Goal: Check status: Check status

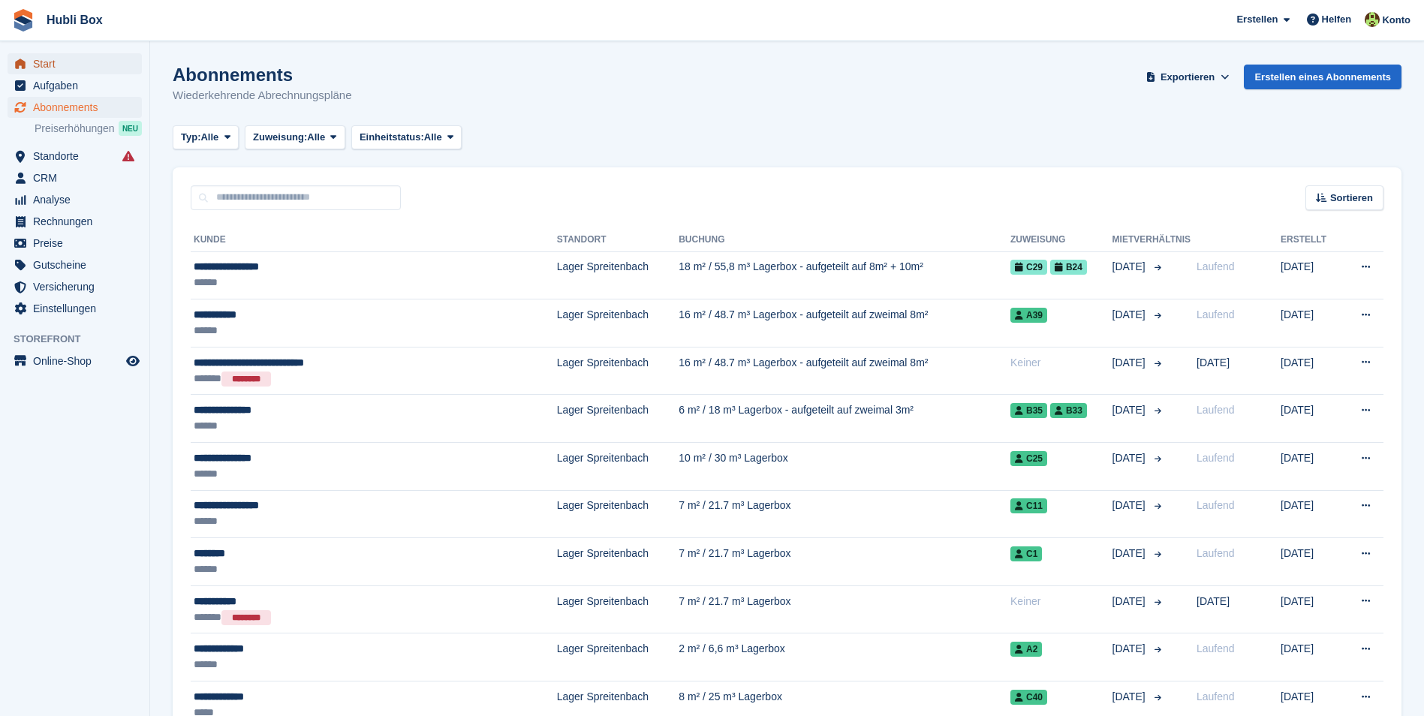
click at [70, 64] on span "Start" at bounding box center [78, 63] width 90 height 21
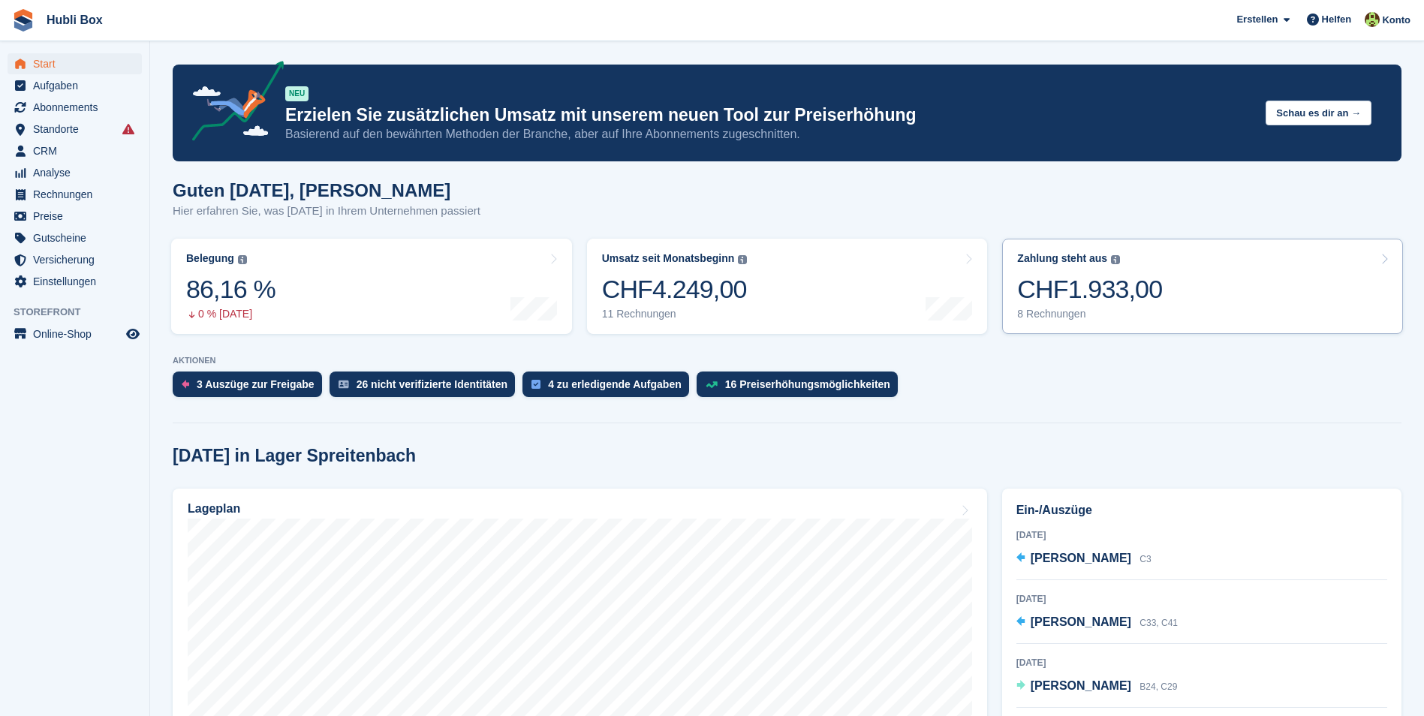
click at [1192, 321] on link "Zahlung steht aus Der gesamte ausstehende Saldo aller offenen Rechnungen. CHF1.…" at bounding box center [1202, 286] width 401 height 95
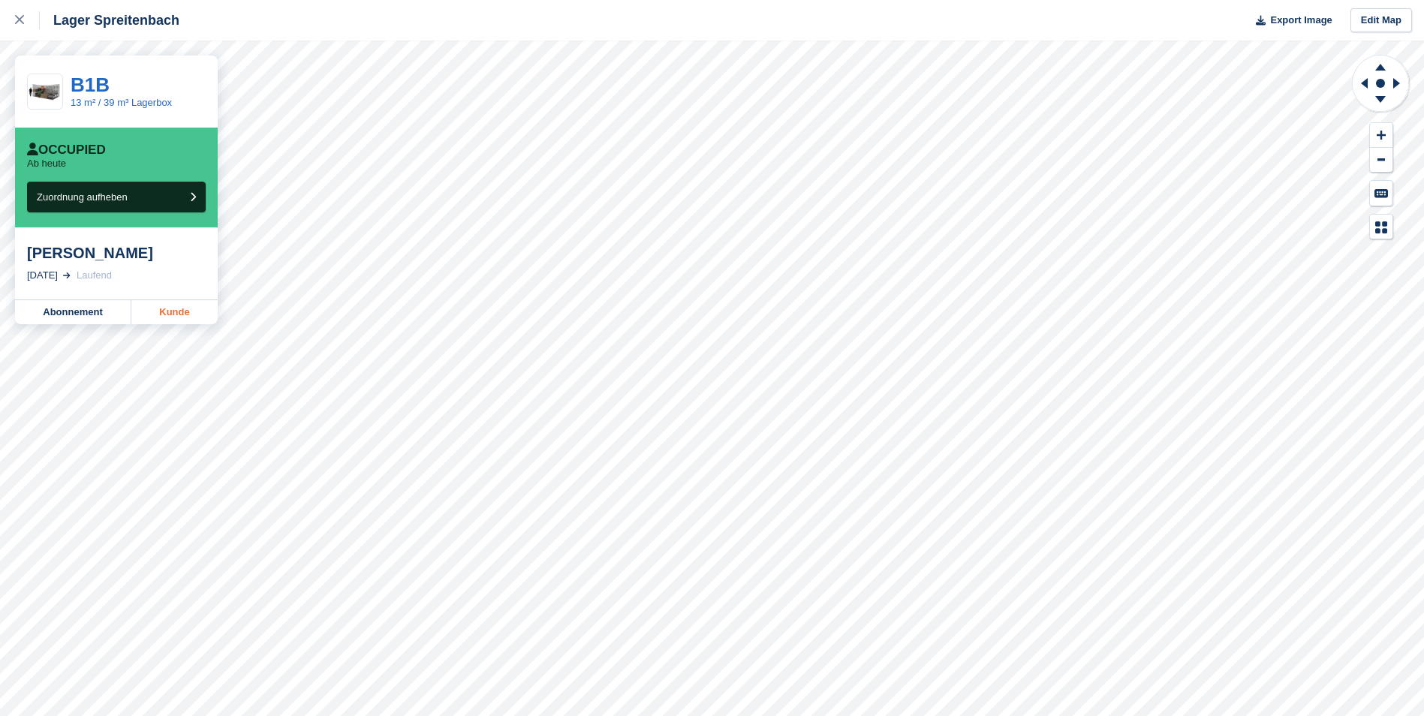
click at [190, 311] on link "Kunde" at bounding box center [174, 312] width 86 height 24
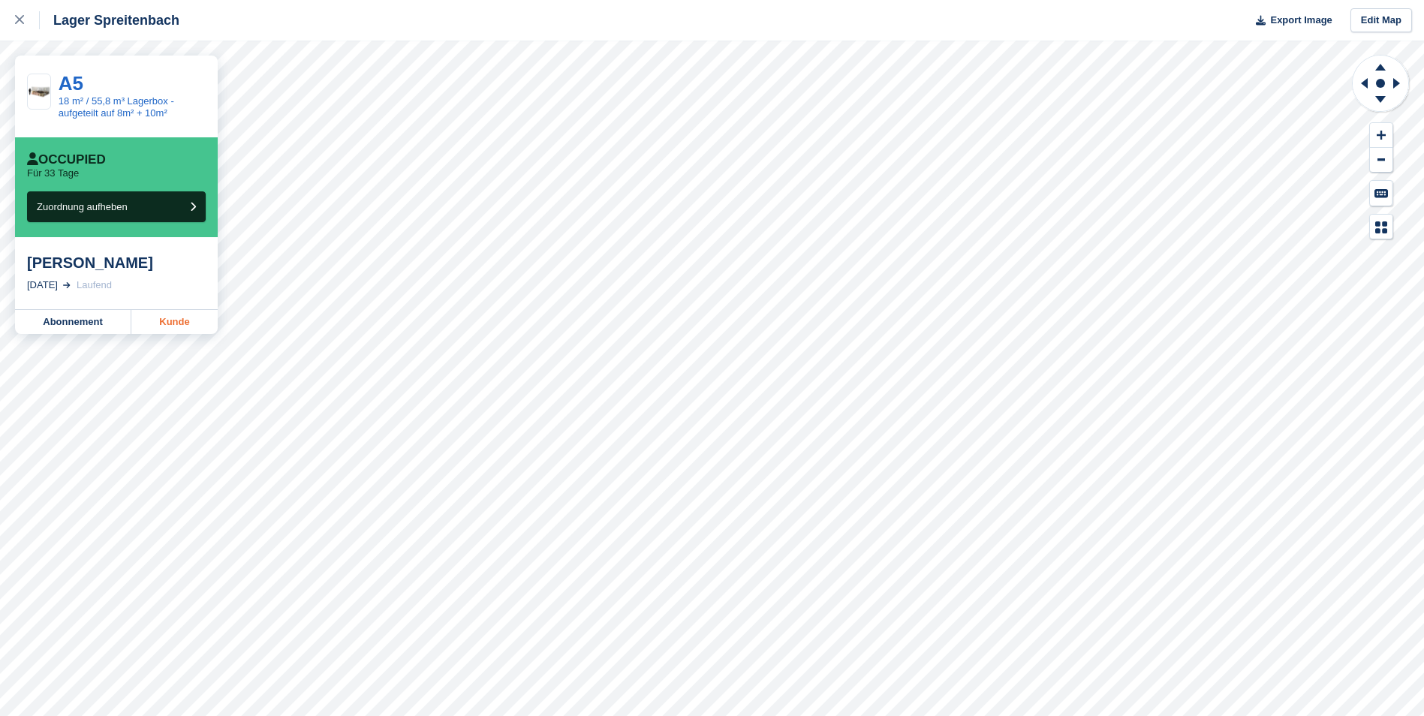
click at [165, 325] on link "Kunde" at bounding box center [174, 322] width 86 height 24
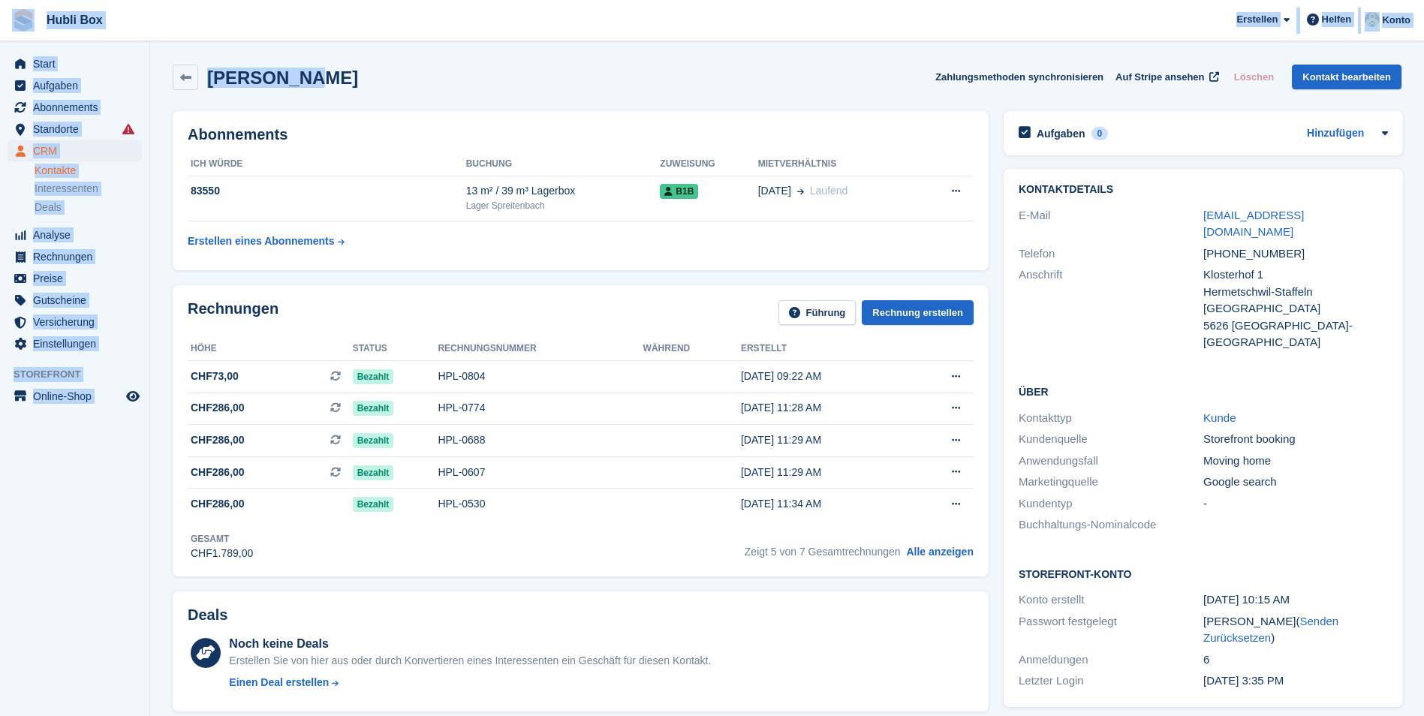
drag, startPoint x: 329, startPoint y: 74, endPoint x: 10, endPoint y: 22, distance: 323.1
click at [365, 83] on div "Roman Gmür Zahlungsmethoden synchronisieren Auf Stripe ansehen Löschen Kontakt …" at bounding box center [787, 78] width 1228 height 26
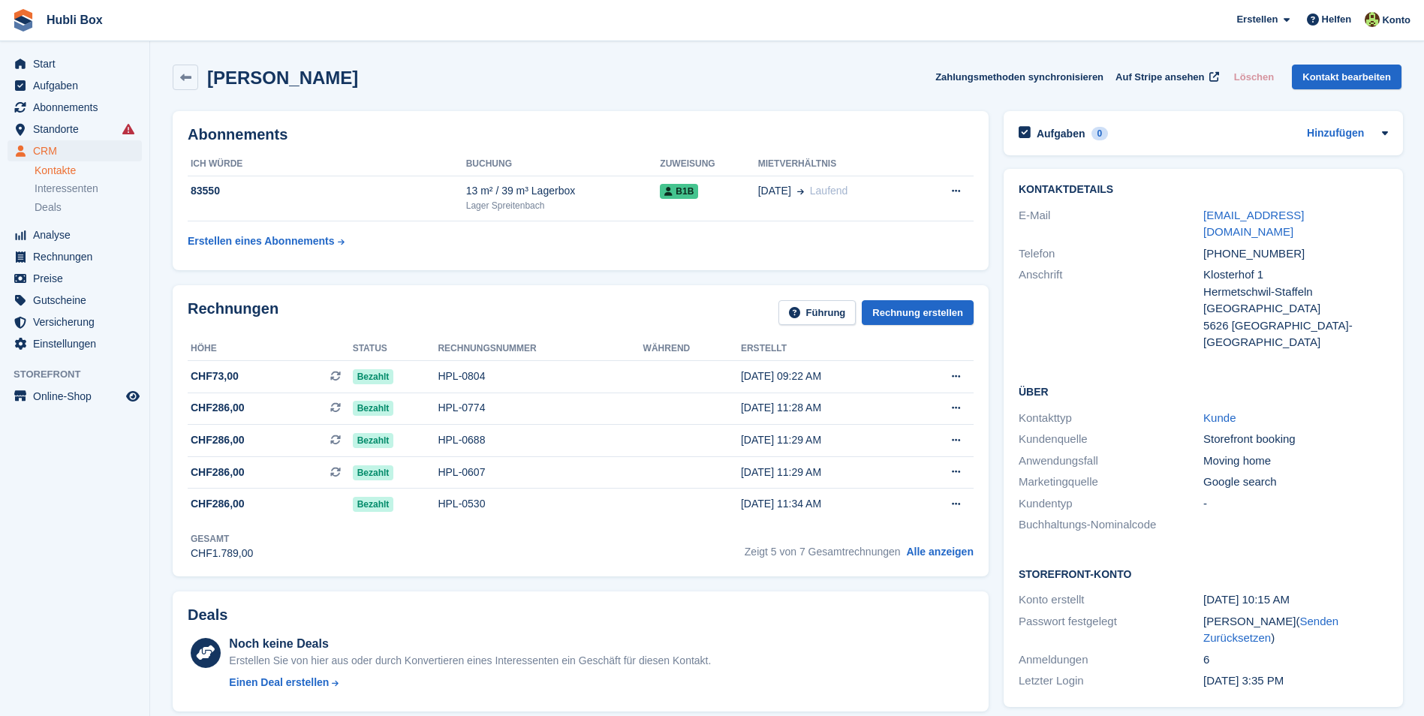
click at [365, 83] on div "Roman Gmür Zahlungsmethoden synchronisieren Auf Stripe ansehen Löschen Kontakt …" at bounding box center [787, 78] width 1228 height 26
click at [461, 70] on div "Roman Gmür Zahlungsmethoden synchronisieren Auf Stripe ansehen Löschen Kontakt …" at bounding box center [787, 78] width 1228 height 26
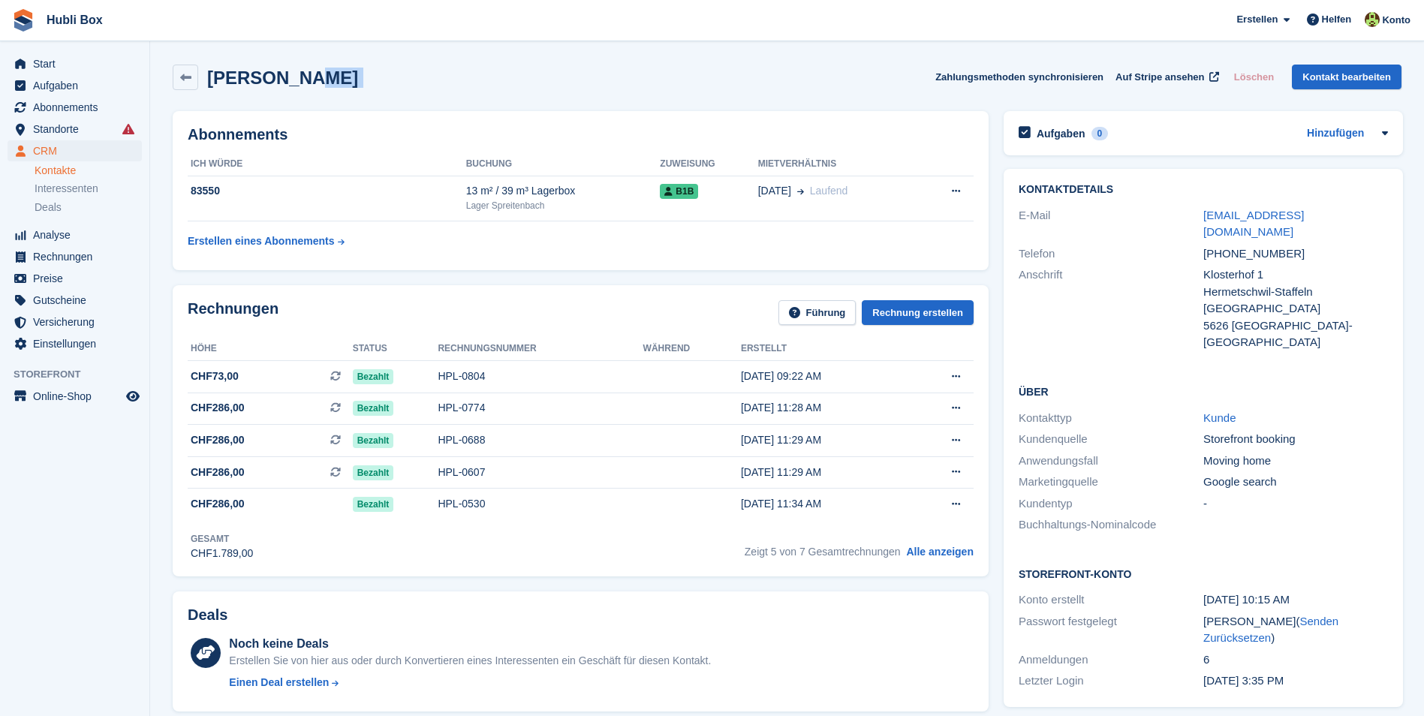
click at [461, 70] on div "Roman Gmür Zahlungsmethoden synchronisieren Auf Stripe ansehen Löschen Kontakt …" at bounding box center [787, 78] width 1228 height 26
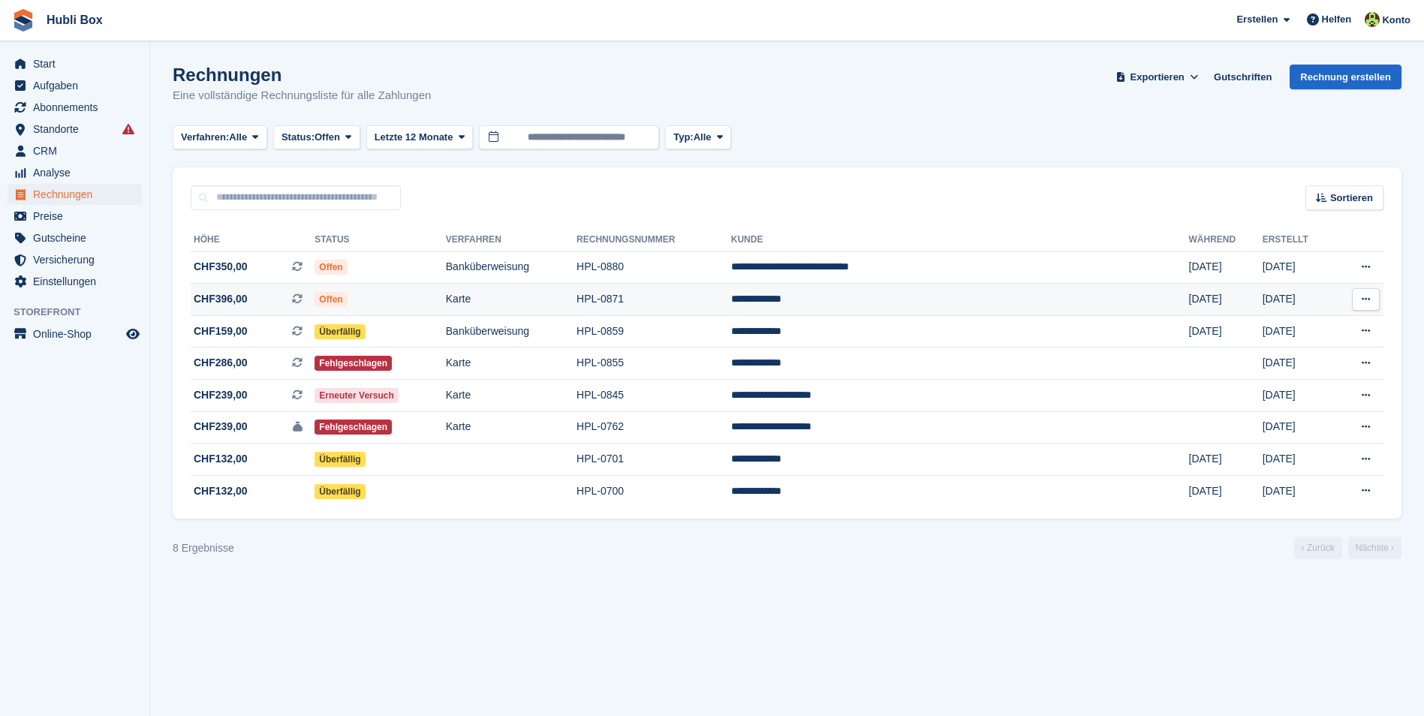
click at [250, 294] on span "CHF396,00 Dies ist eine wiederkehrende Abonnementrechnung." at bounding box center [253, 299] width 124 height 16
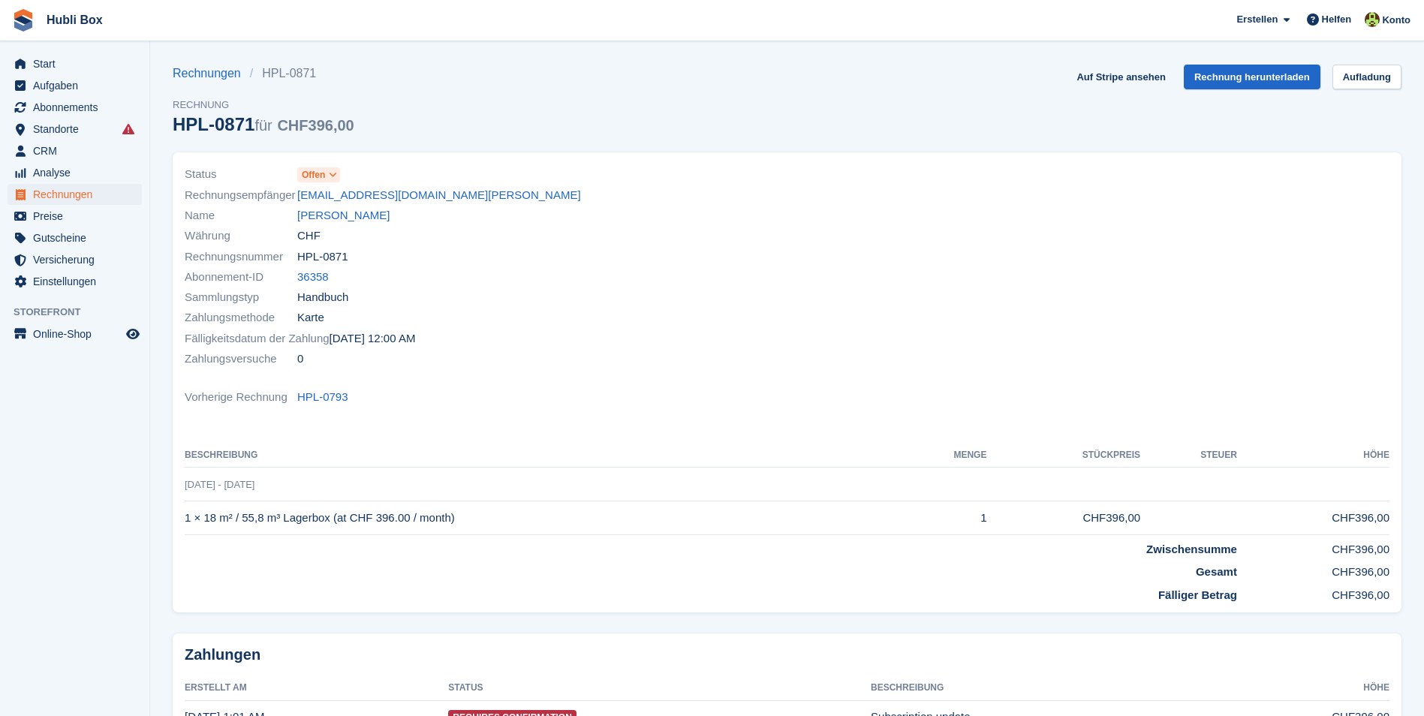
click at [311, 179] on span "Offen" at bounding box center [313, 175] width 23 height 14
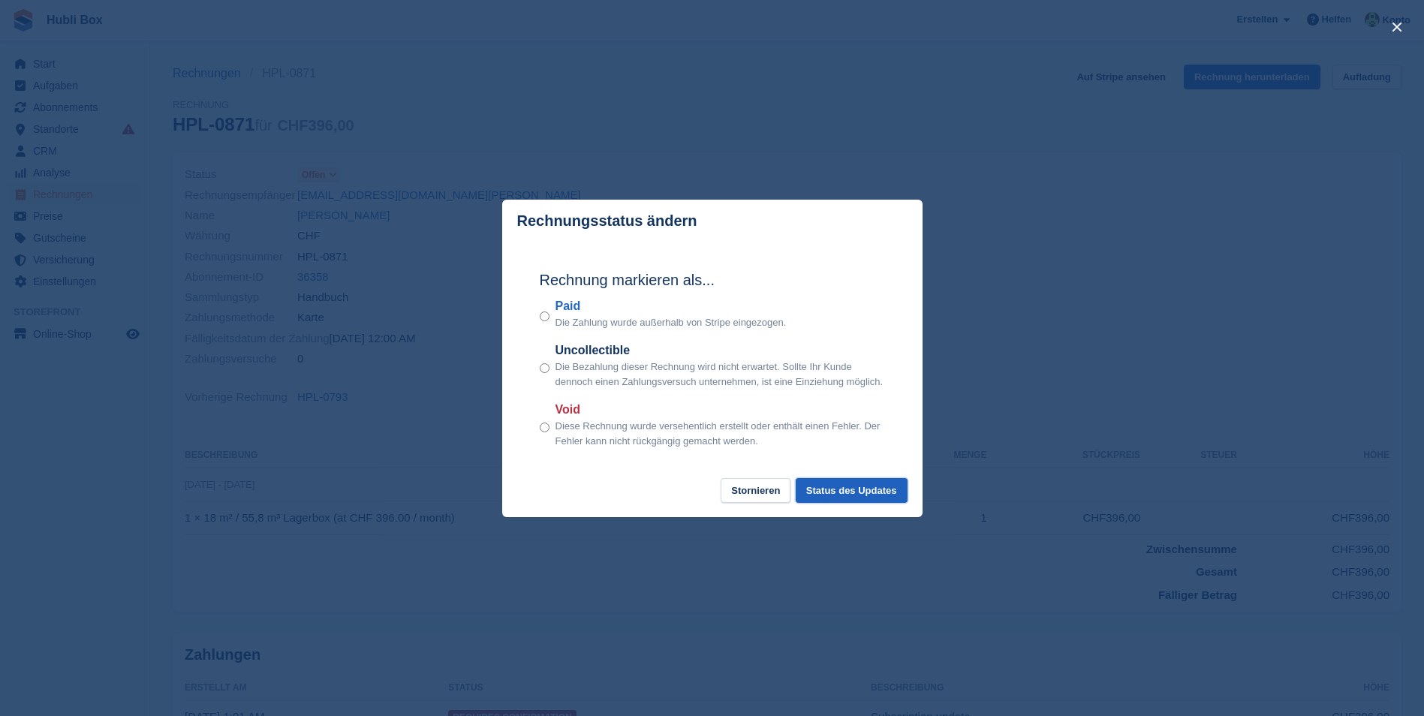
click at [879, 493] on button "Status des Updates" at bounding box center [851, 490] width 112 height 25
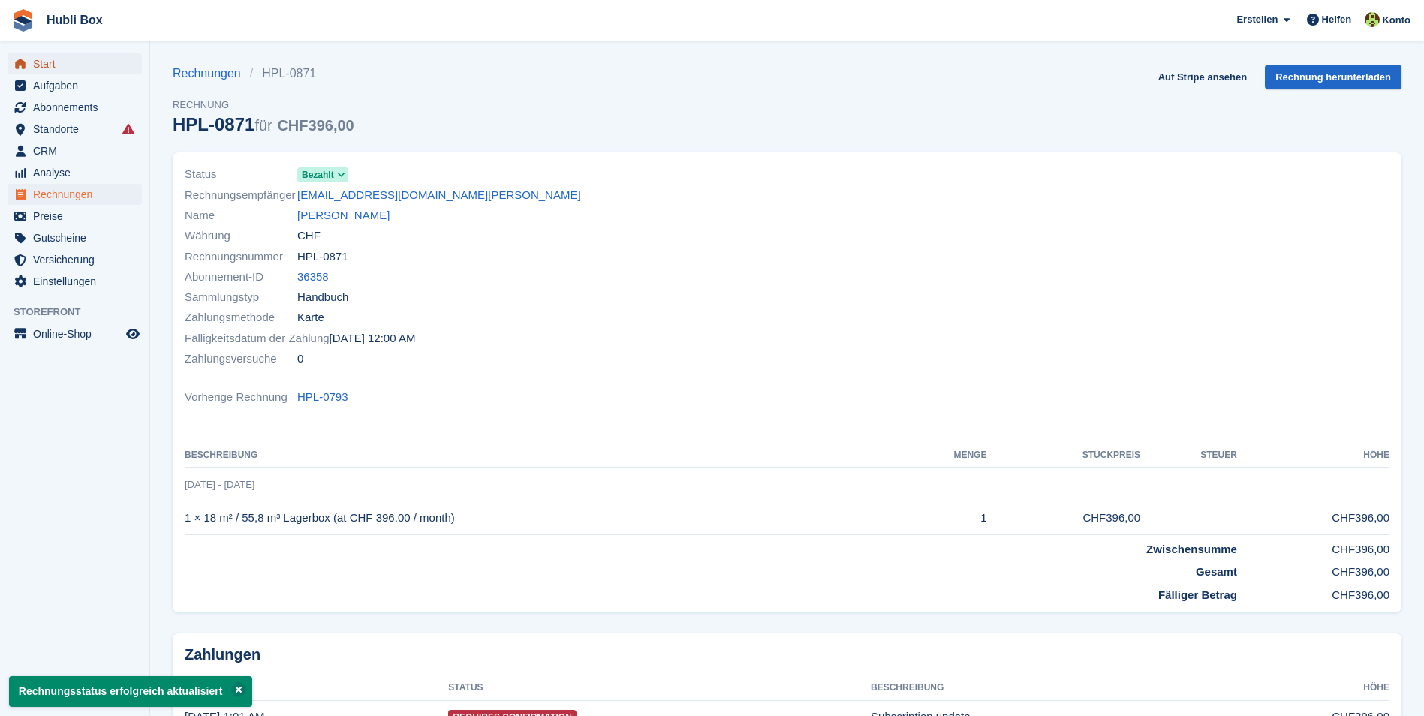
click at [41, 65] on span "Start" at bounding box center [78, 63] width 90 height 21
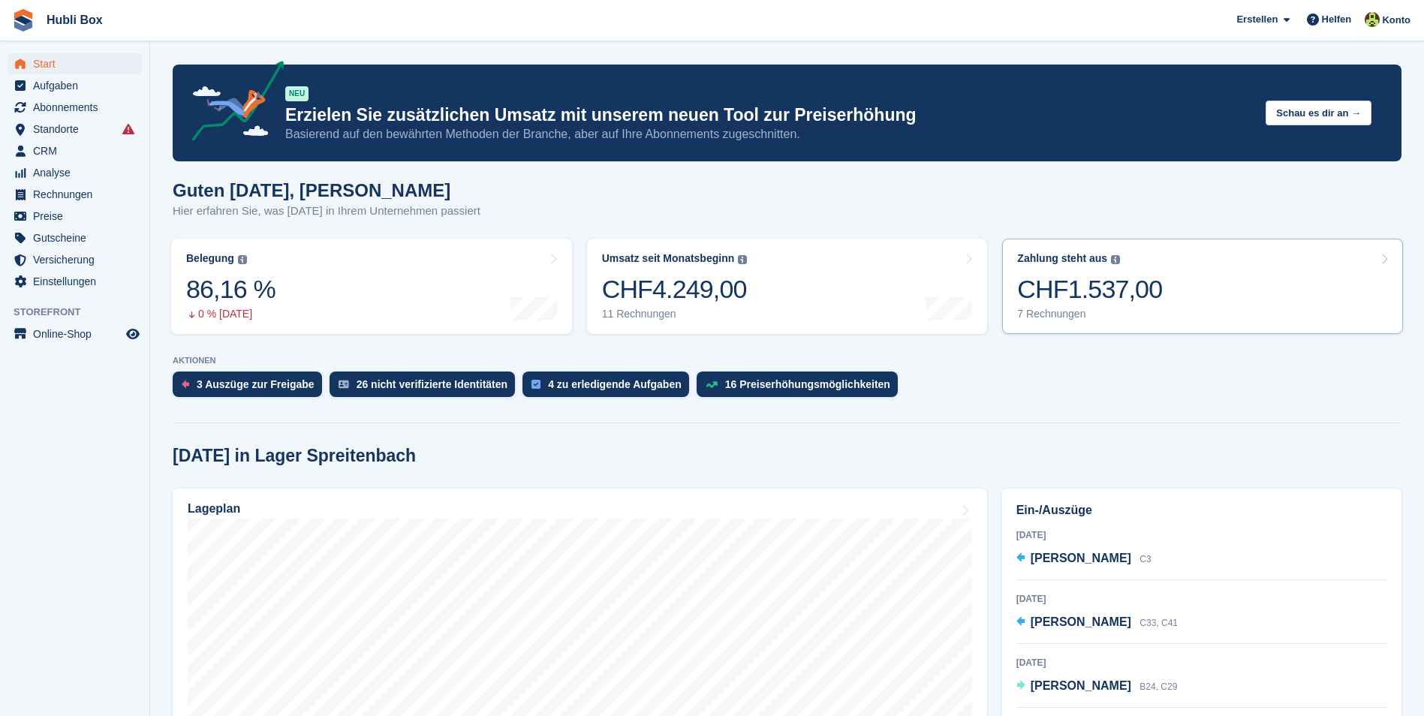
click at [1234, 305] on link "Zahlung steht aus Der gesamte ausstehende Saldo aller offenen Rechnungen. CHF1.…" at bounding box center [1202, 286] width 401 height 95
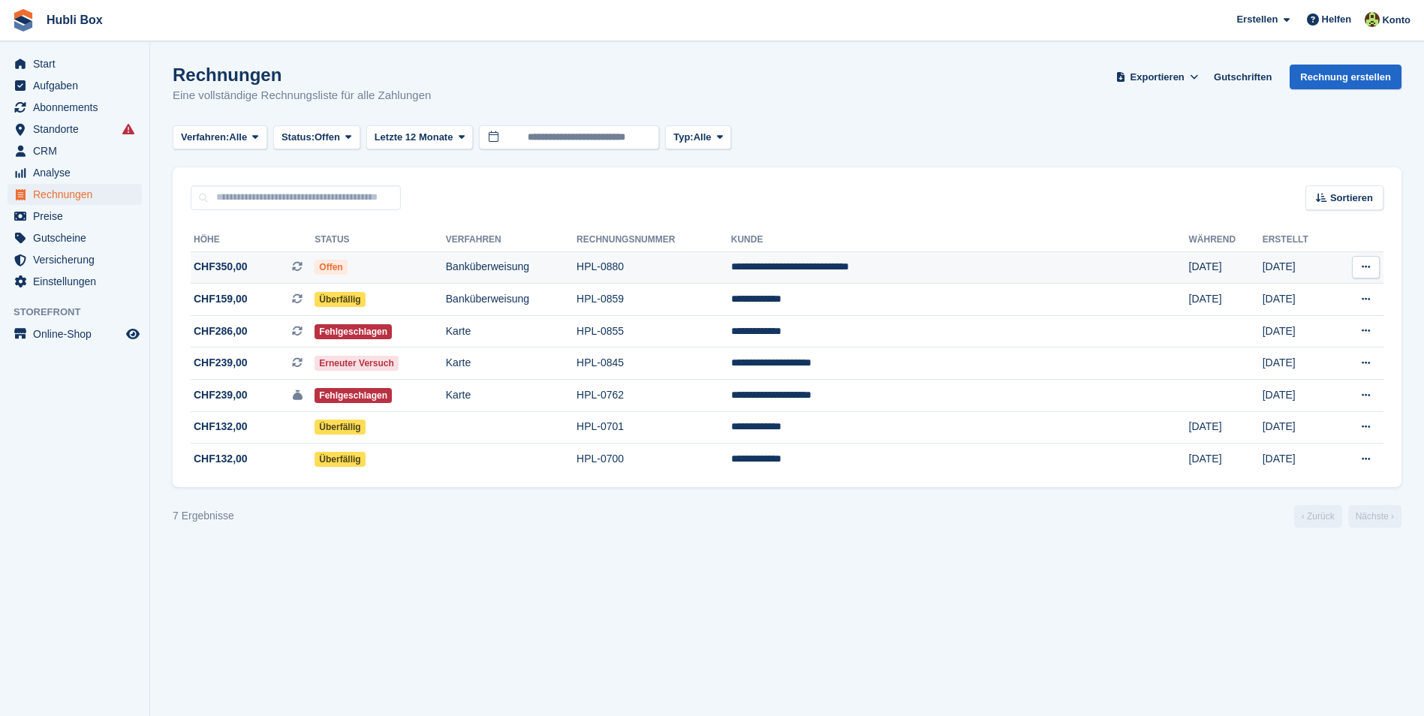
click at [879, 266] on td "**********" at bounding box center [960, 267] width 458 height 32
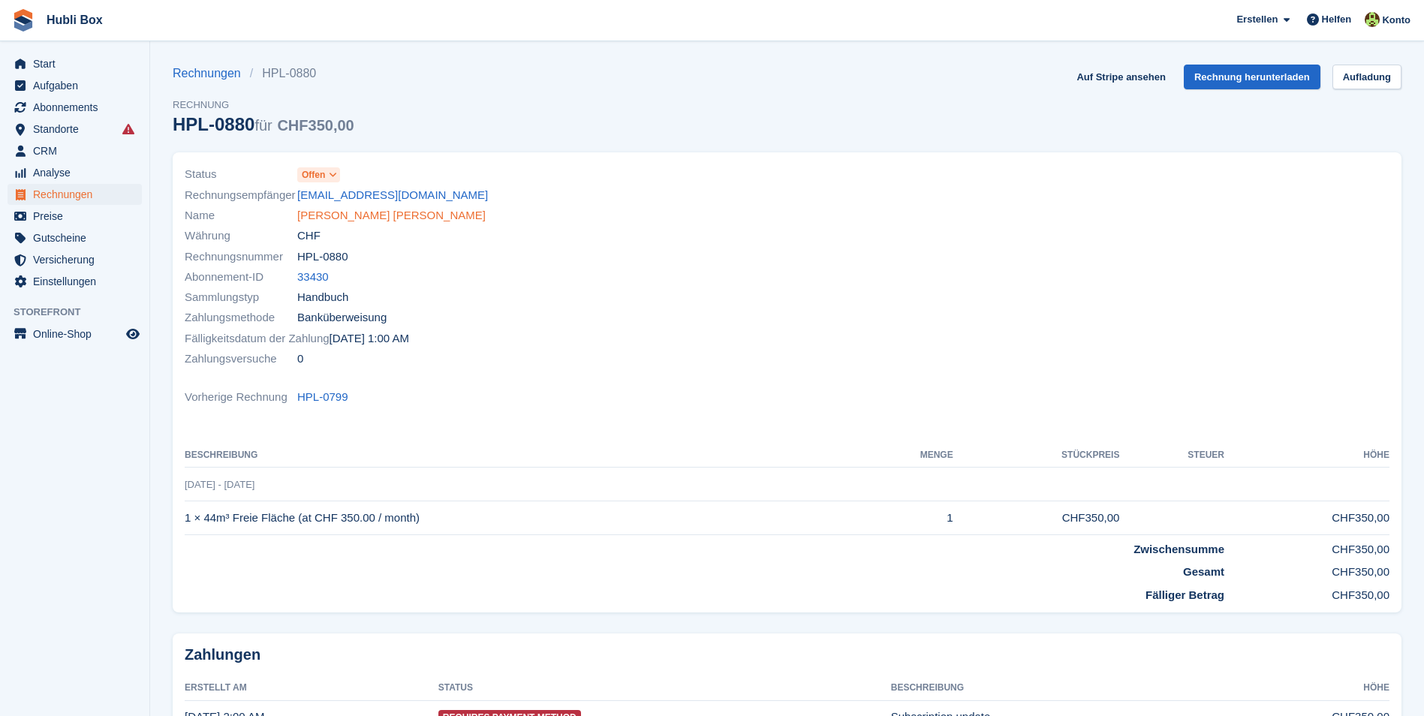
click at [353, 209] on link "Vinicio Martin Crisostomo Ortiz" at bounding box center [391, 215] width 188 height 17
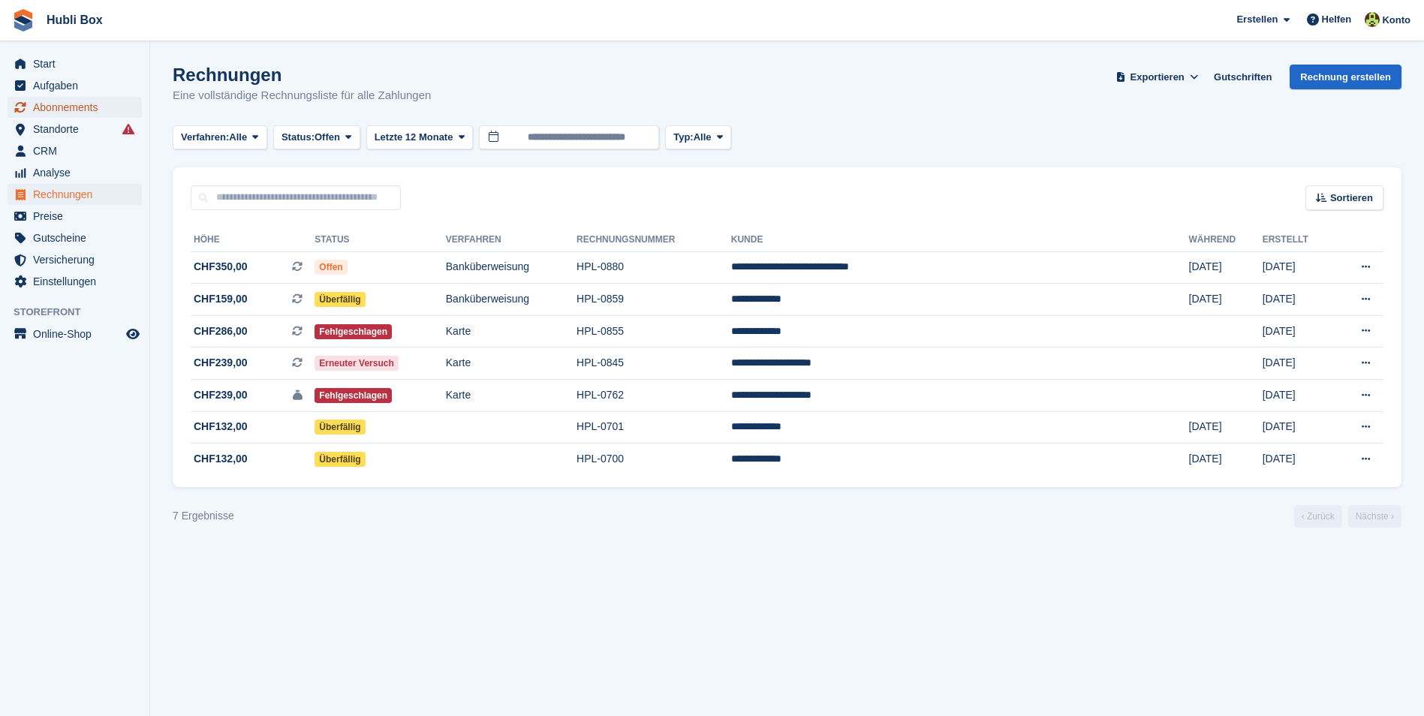
click at [59, 109] on span "Abonnements" at bounding box center [78, 107] width 90 height 21
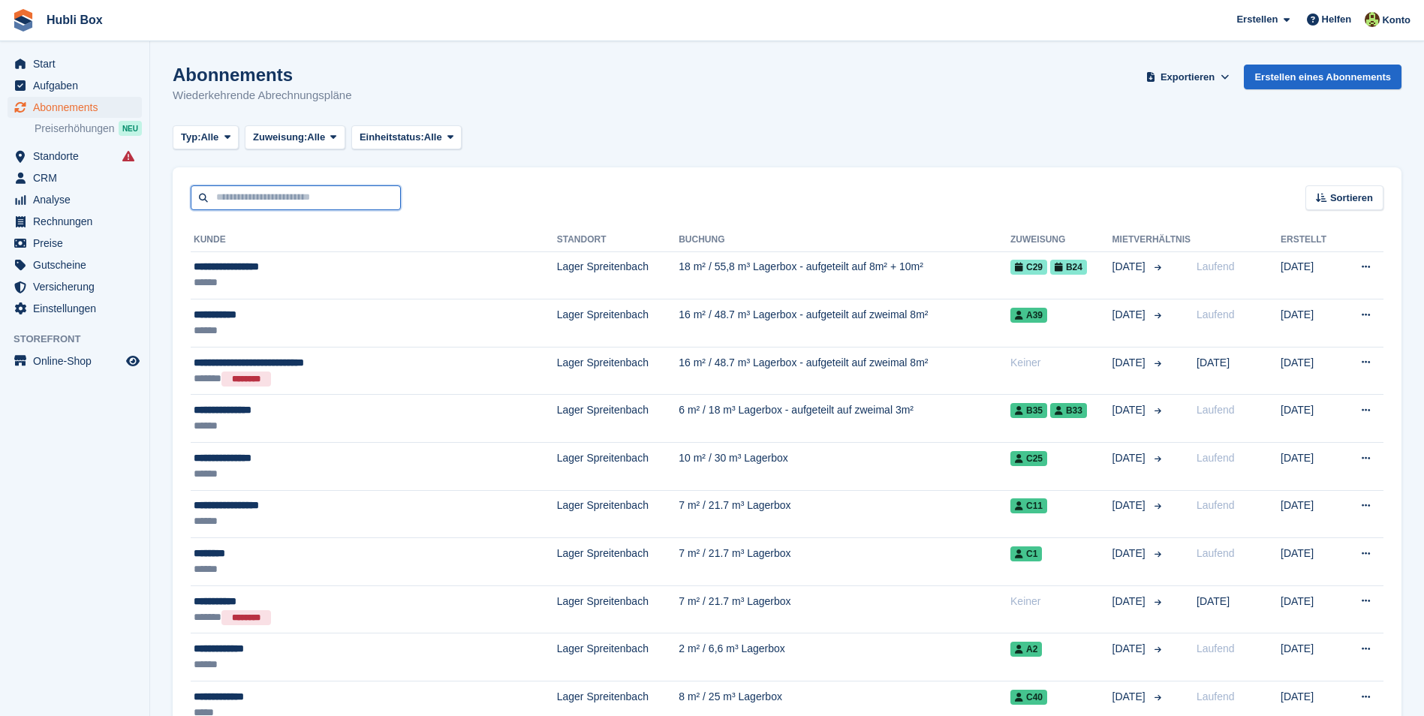
click at [308, 200] on input "text" at bounding box center [296, 197] width 210 height 25
type input "**********"
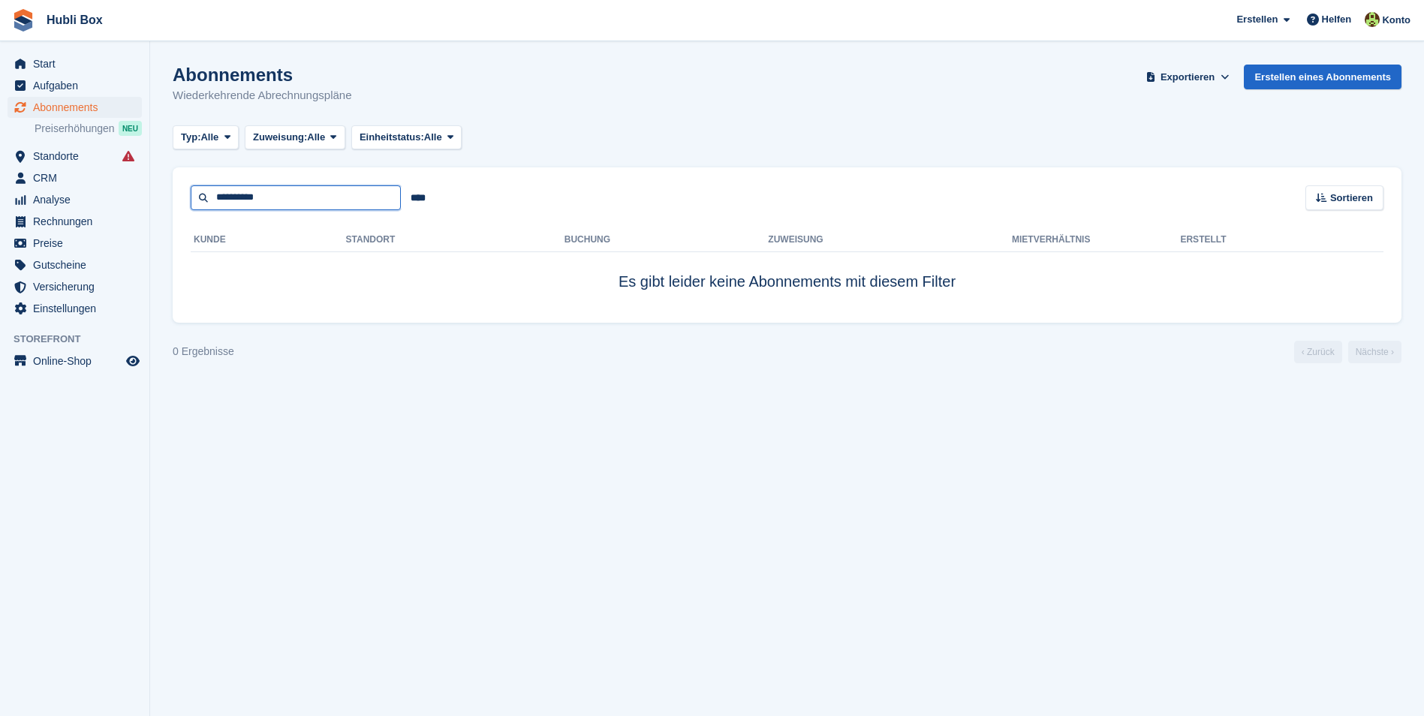
click at [233, 203] on input "**********" at bounding box center [296, 197] width 210 height 25
type input "**********"
click at [232, 202] on input "**********" at bounding box center [296, 197] width 210 height 25
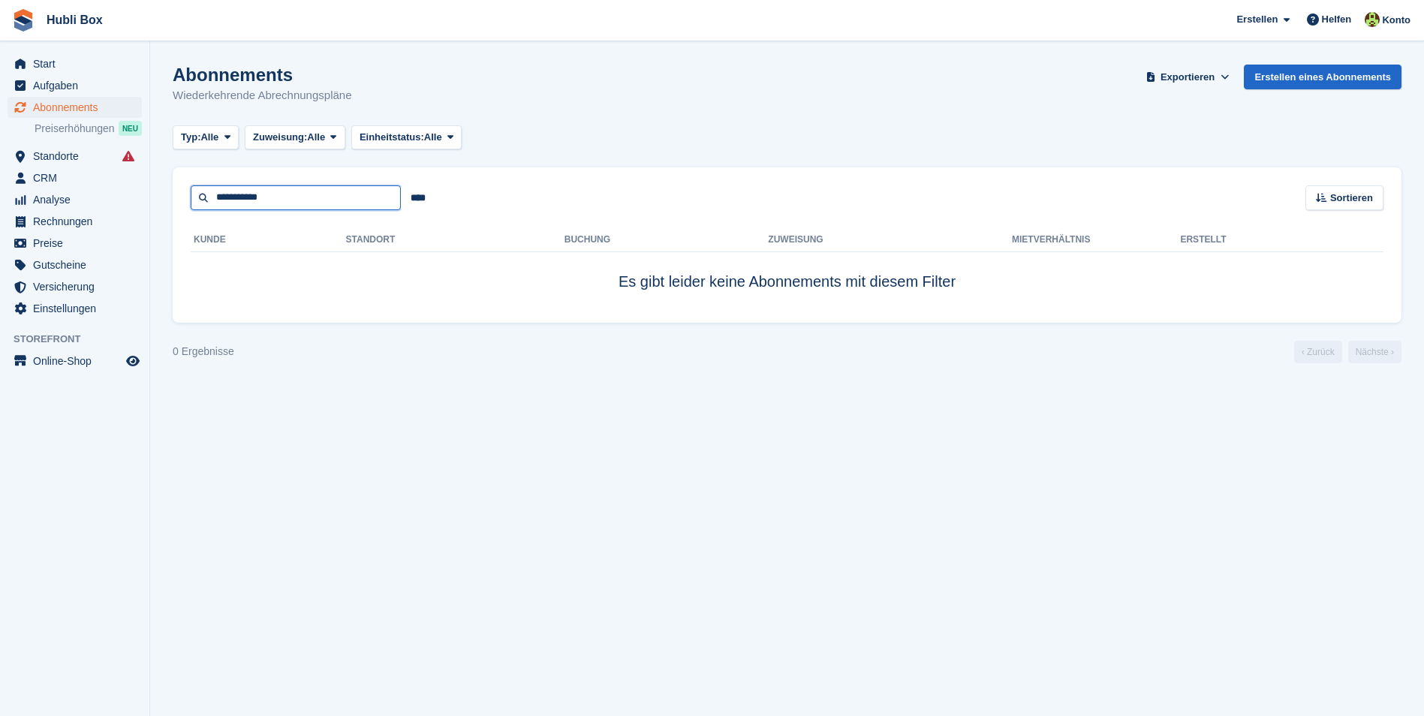
click at [232, 202] on input "**********" at bounding box center [296, 197] width 210 height 25
type input "*******"
click at [262, 200] on input "*******" at bounding box center [296, 197] width 210 height 25
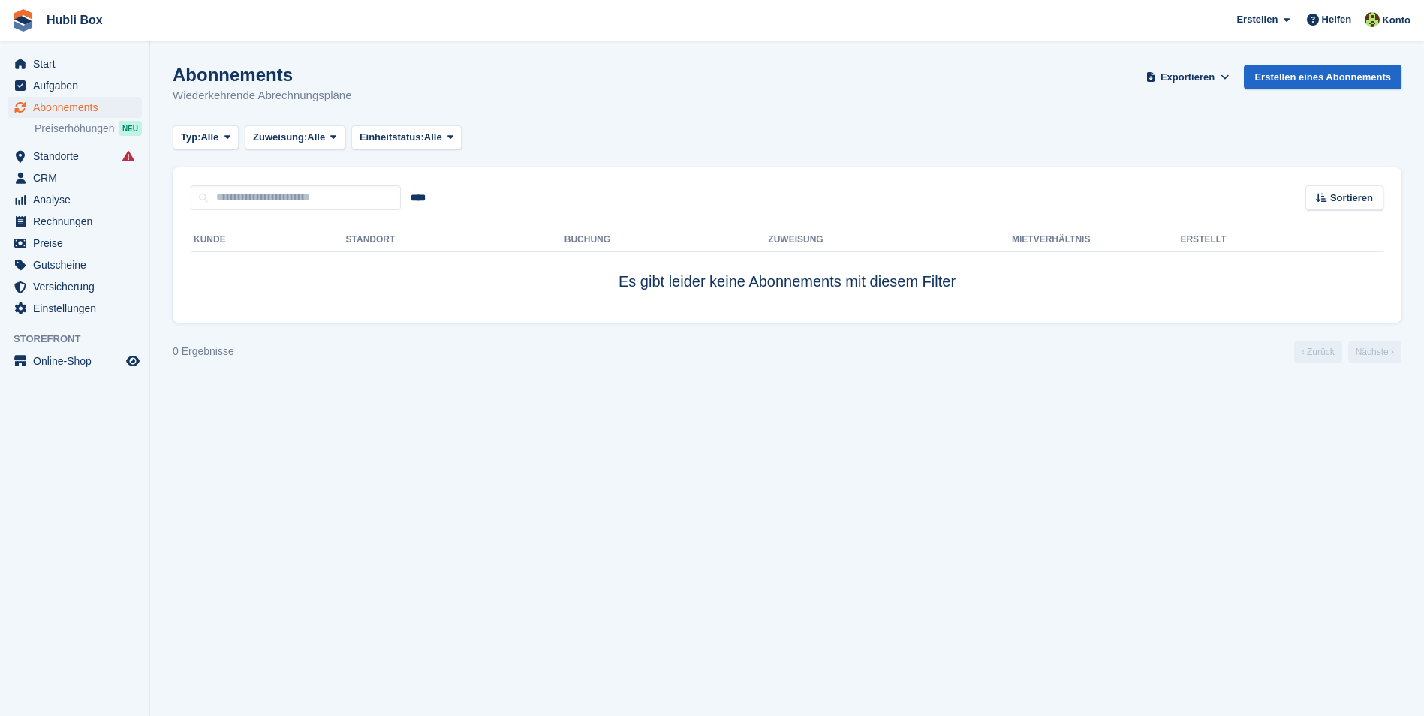
click at [714, 158] on turbo-frame "Abonnements Wiederkehrende Abrechnungspläne Exportieren Exportieren Abonnements…" at bounding box center [787, 214] width 1228 height 299
drag, startPoint x: 378, startPoint y: 104, endPoint x: -1, endPoint y: 28, distance: 386.5
click at [0, 28] on html "Hubli Box Erstellen Abonnement Rechnung Kontakt Deal Rabatt Seite Helfen Chat-S…" at bounding box center [712, 358] width 1424 height 716
click at [423, 101] on div "Abonnements Wiederkehrende Abrechnungspläne Exportieren Exportieren Abonnements…" at bounding box center [787, 94] width 1228 height 58
drag, startPoint x: 384, startPoint y: 91, endPoint x: 14, endPoint y: 15, distance: 378.4
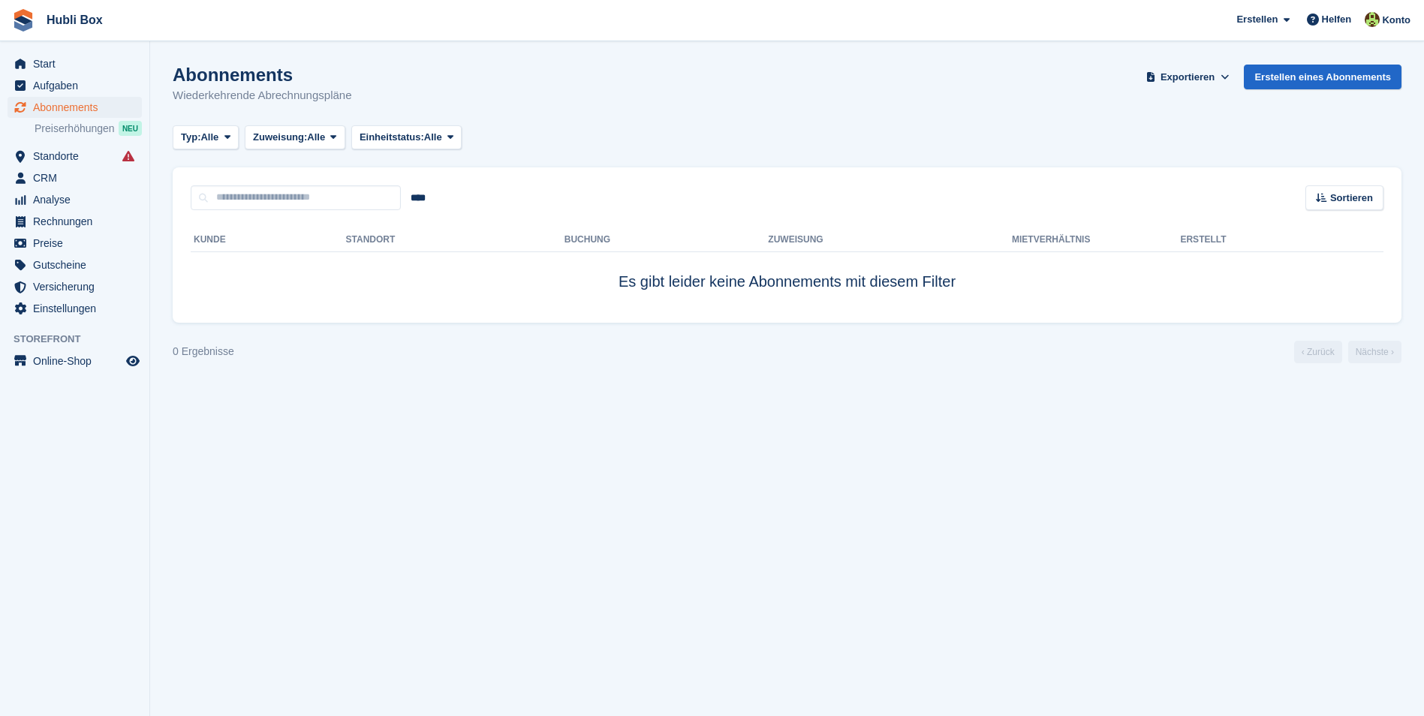
click at [14, 15] on div "Hubli Box Erstellen Abonnement Rechnung Kontakt Deal Rabatt Seite Helfen Chat-S…" at bounding box center [712, 358] width 1424 height 716
click at [196, 38] on span "Hubli Box Erstellen Abonnement Rechnung Kontakt Deal Rabatt Seite Helfen Chat-S…" at bounding box center [712, 20] width 1424 height 41
drag, startPoint x: 360, startPoint y: 94, endPoint x: 15, endPoint y: 27, distance: 351.6
click at [15, 27] on div "Hubli Box Erstellen Abonnement Rechnung Kontakt Deal Rabatt Seite Helfen Chat-S…" at bounding box center [712, 358] width 1424 height 716
click at [268, 38] on span "Hubli Box Erstellen Abonnement Rechnung Kontakt Deal Rabatt Seite Helfen Chat-S…" at bounding box center [712, 20] width 1424 height 41
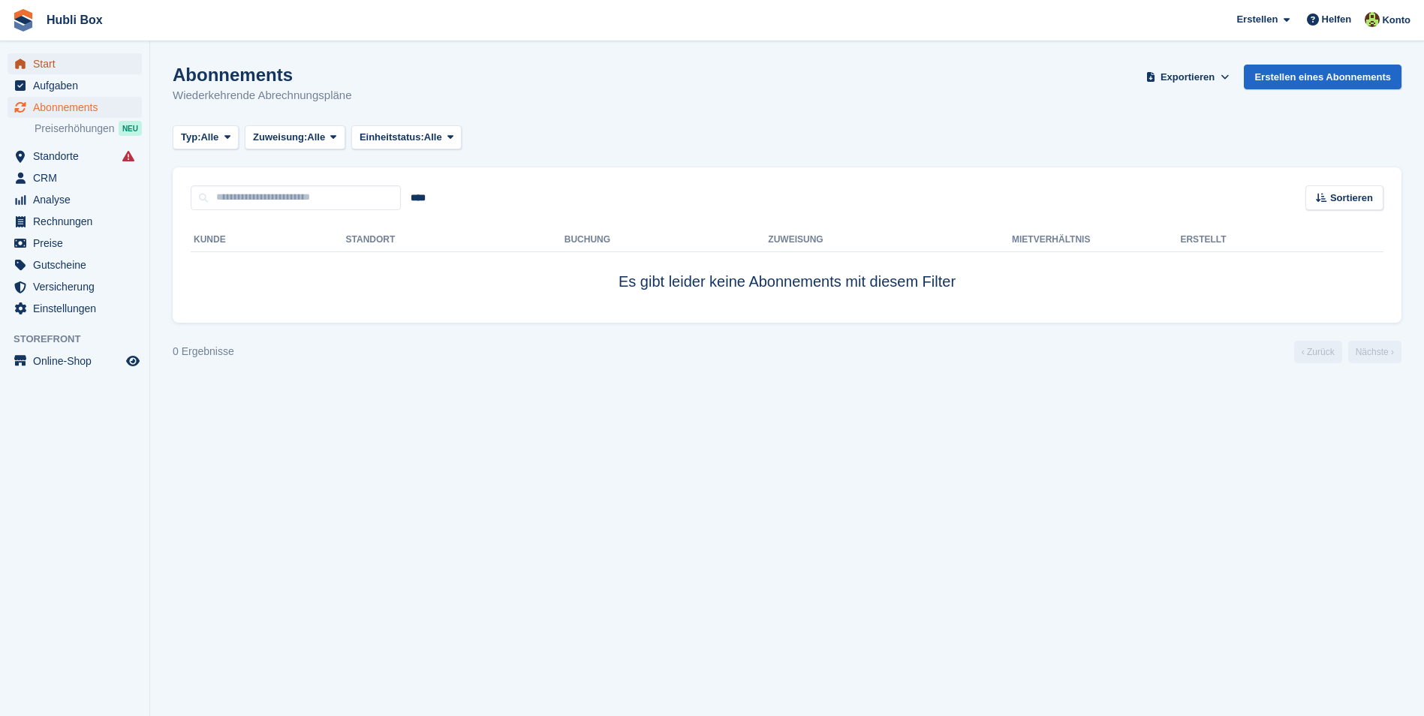
click at [81, 67] on span "Start" at bounding box center [78, 63] width 90 height 21
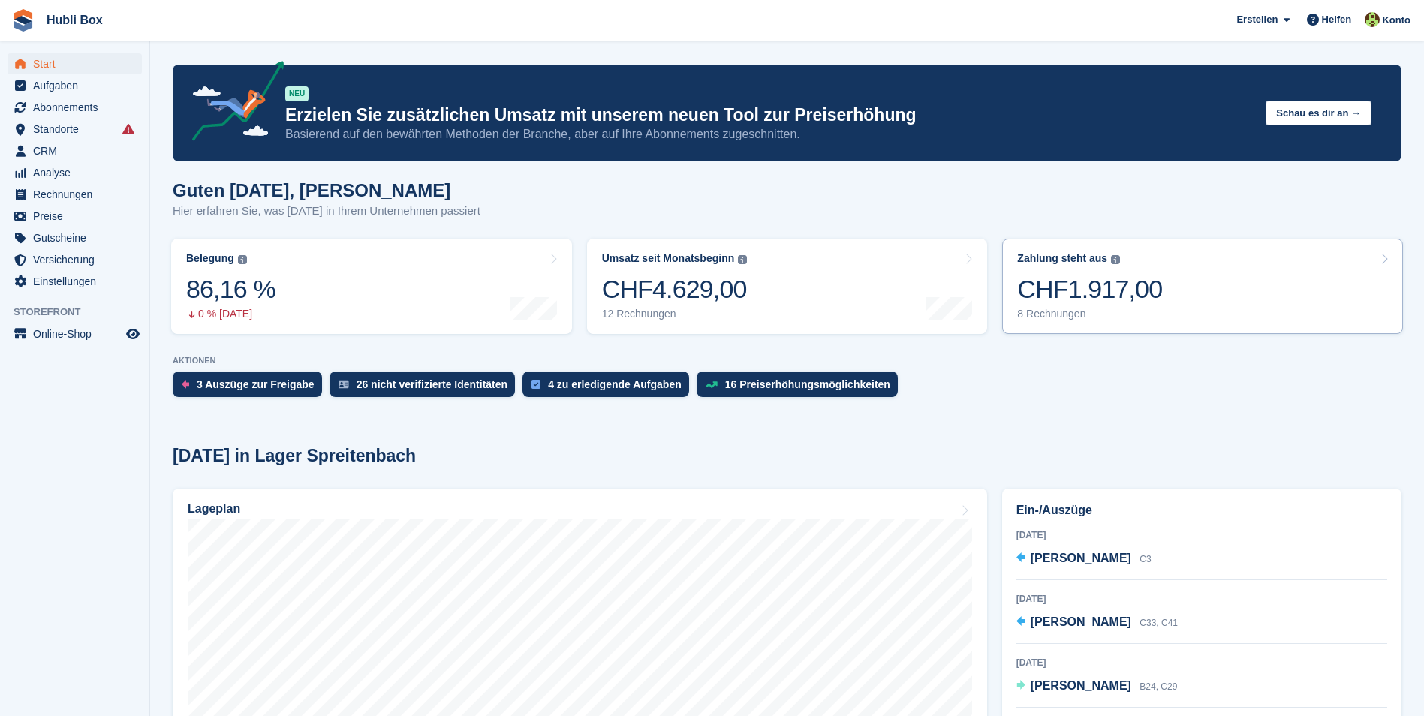
click at [1231, 301] on link "Zahlung steht aus Der gesamte ausstehende Saldo aller offenen Rechnungen. CHF1.…" at bounding box center [1202, 286] width 401 height 95
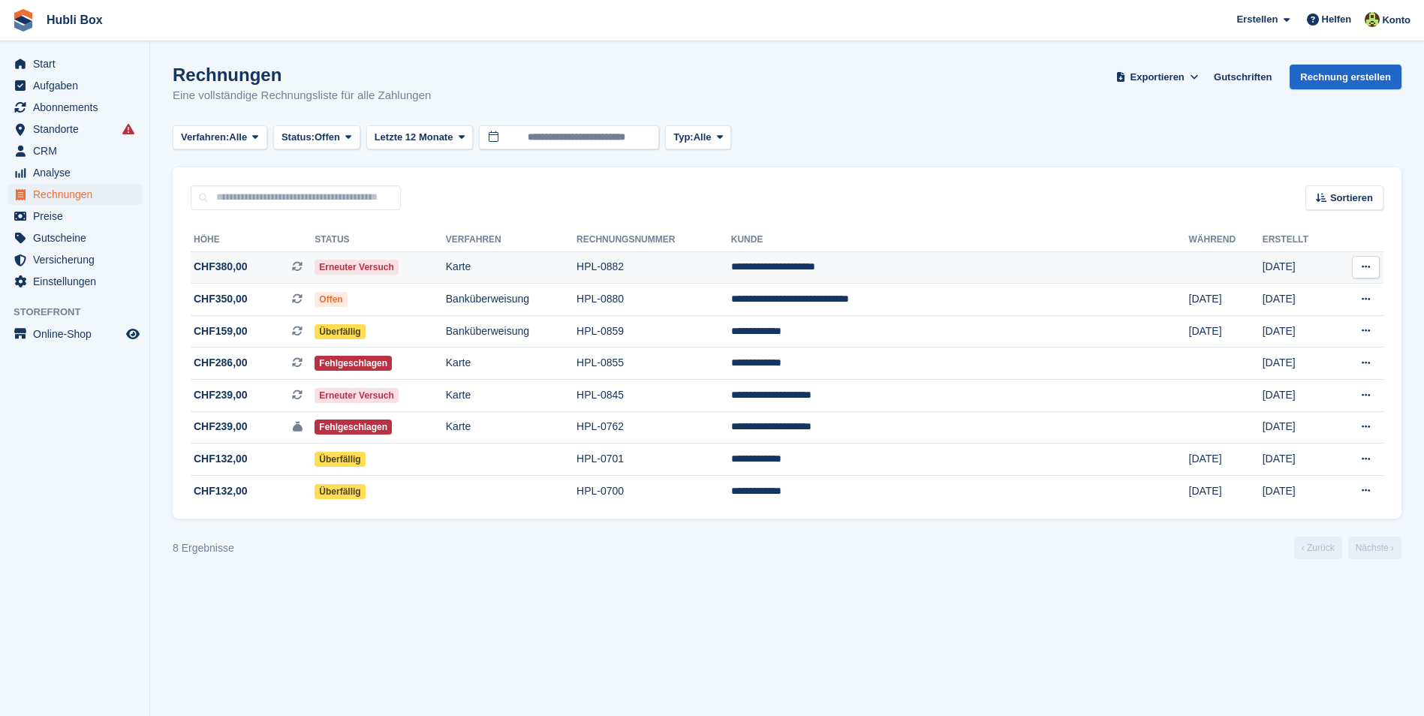
click at [445, 268] on td "Erneuter Versuch" at bounding box center [379, 267] width 131 height 32
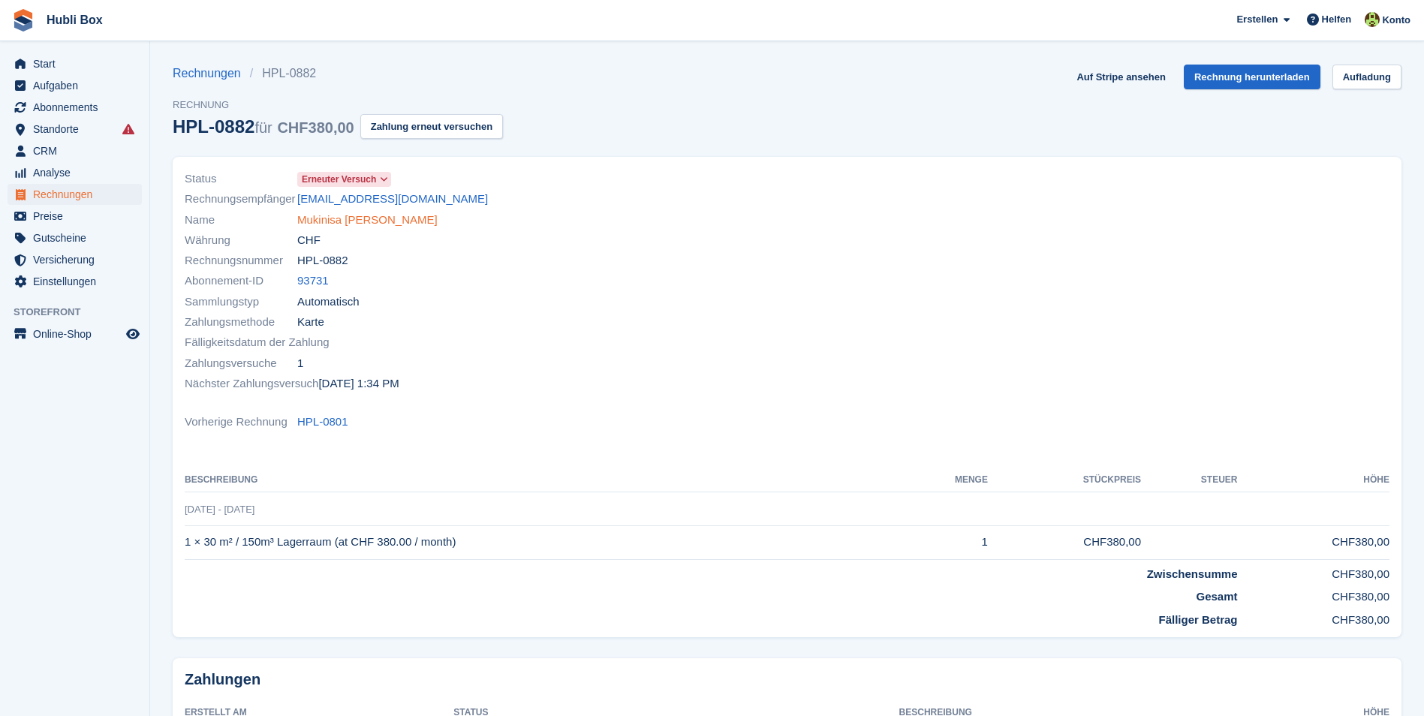
click at [396, 221] on link "Mukinisa kipulu Rufino" at bounding box center [367, 220] width 140 height 17
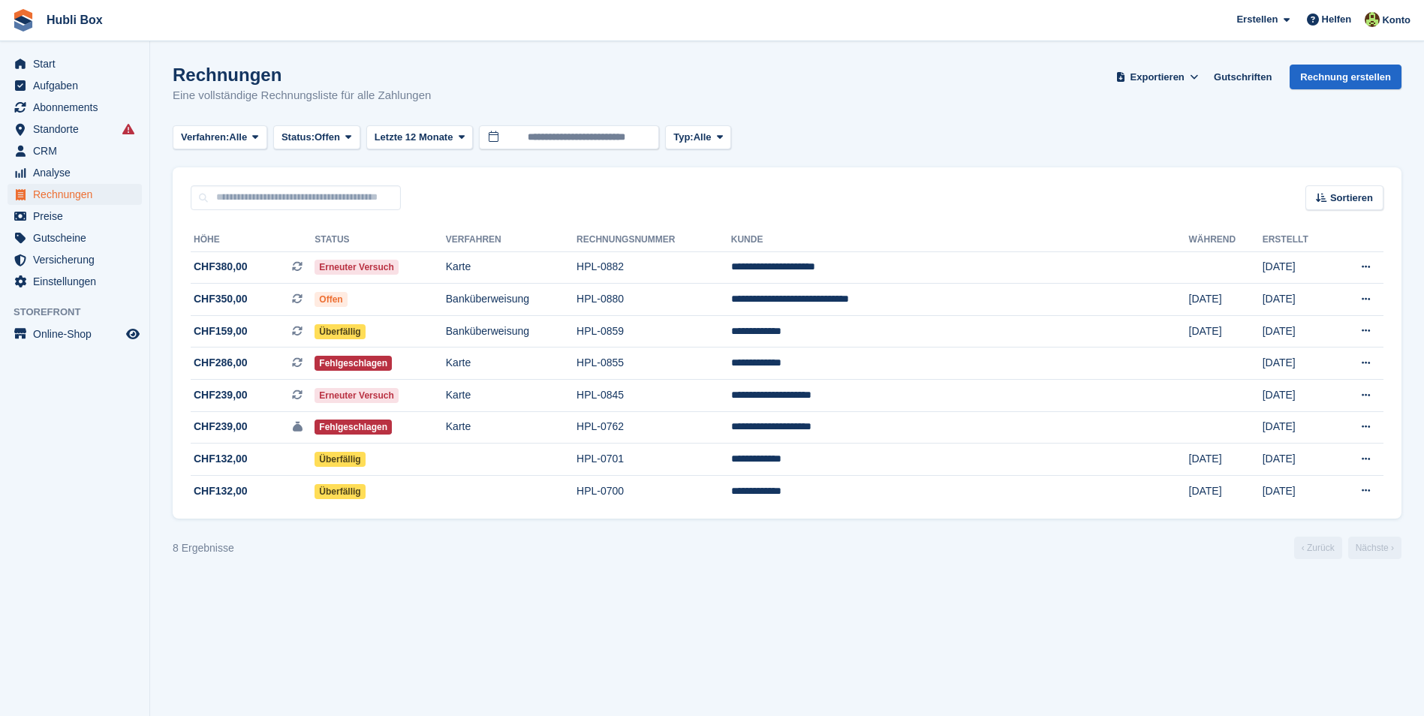
drag, startPoint x: 184, startPoint y: 392, endPoint x: 1402, endPoint y: 435, distance: 1218.7
click at [1402, 435] on section "Rechnungen Eine vollständige Rechnungsliste für alle Zahlungen Exportieren Expo…" at bounding box center [786, 358] width 1273 height 716
click at [1409, 441] on section "Rechnungen Eine vollständige Rechnungsliste für alle Zahlungen Exportieren Expo…" at bounding box center [786, 358] width 1273 height 716
click at [667, 615] on section "Rechnungen Eine vollständige Rechnungsliste für alle Zahlungen Exportieren Expo…" at bounding box center [786, 358] width 1273 height 716
click at [386, 675] on section "Rechnungen Eine vollständige Rechnungsliste für alle Zahlungen Exportieren Expo…" at bounding box center [786, 358] width 1273 height 716
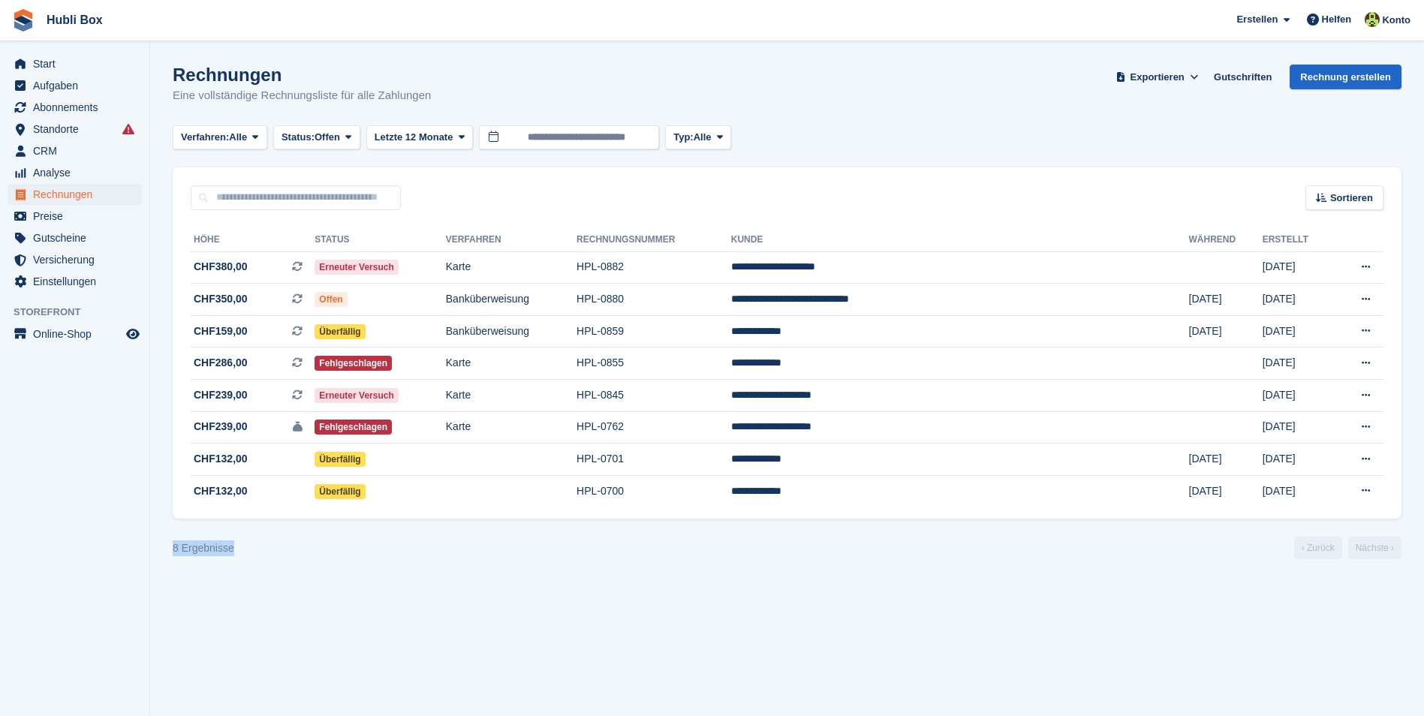
drag, startPoint x: 296, startPoint y: 556, endPoint x: 158, endPoint y: 549, distance: 137.5
click at [158, 549] on section "Rechnungen Eine vollständige Rechnungsliste für alle Zahlungen Exportieren Expo…" at bounding box center [786, 358] width 1273 height 716
click at [376, 576] on section "Rechnungen Eine vollständige Rechnungsliste für alle Zahlungen Exportieren Expo…" at bounding box center [786, 358] width 1273 height 716
